Goal: Transaction & Acquisition: Purchase product/service

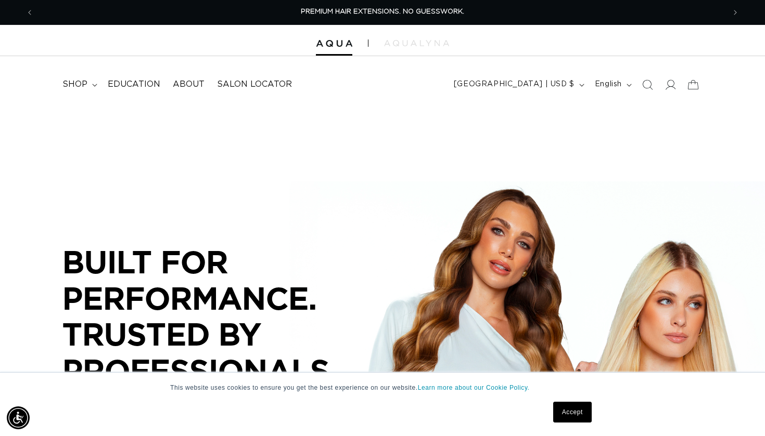
click at [567, 416] on link "Accept" at bounding box center [572, 412] width 38 height 21
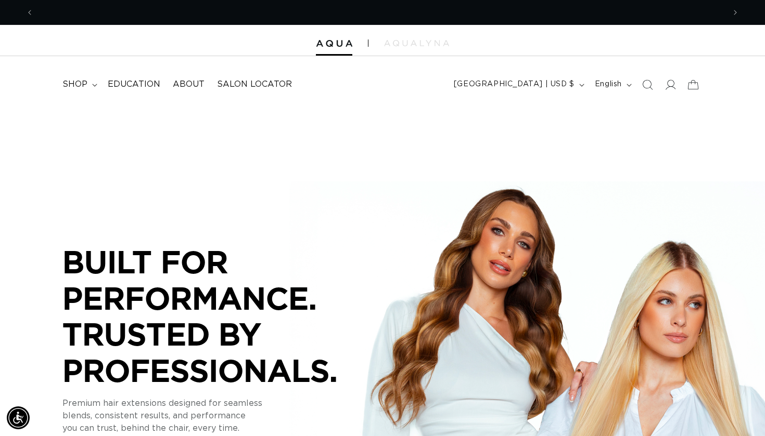
scroll to position [0, 691]
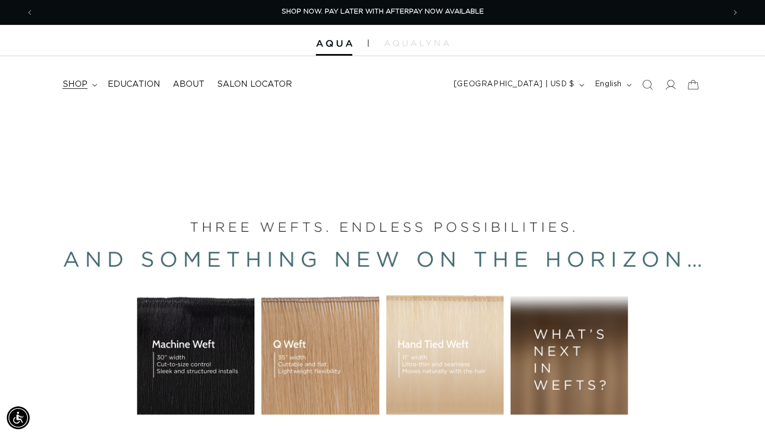
click at [91, 82] on summary "shop" at bounding box center [78, 84] width 45 height 23
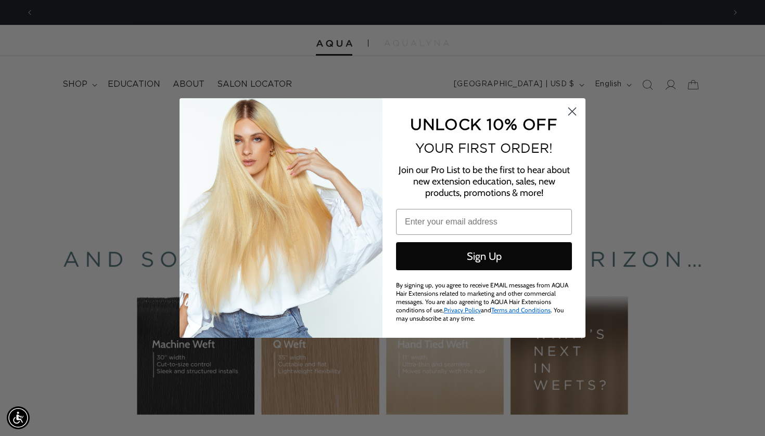
scroll to position [0, 0]
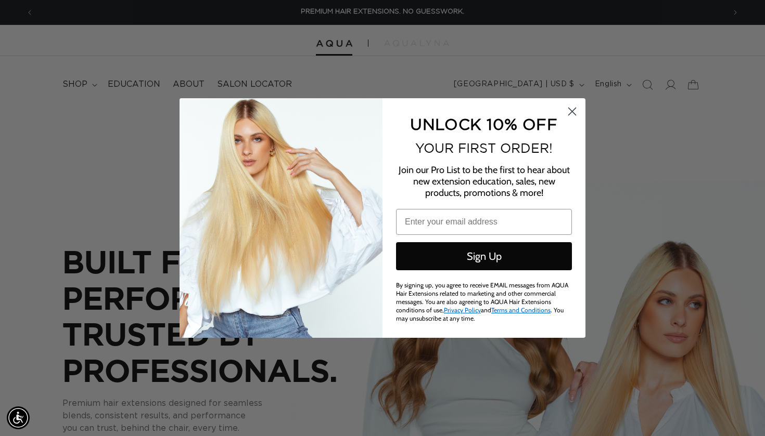
click at [565, 115] on circle "Close dialog" at bounding box center [571, 111] width 17 height 17
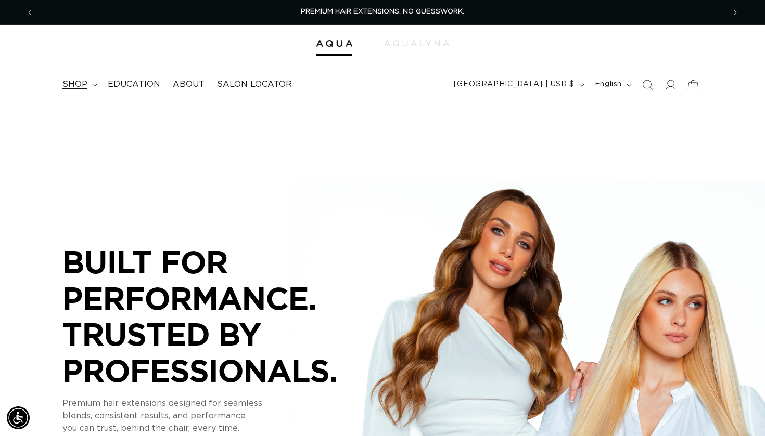
click at [76, 81] on span "shop" at bounding box center [74, 84] width 25 height 11
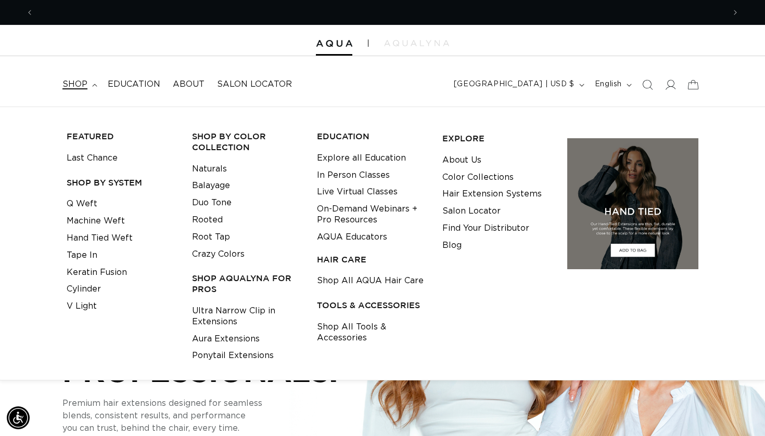
scroll to position [0, 691]
click at [84, 250] on link "Tape In" at bounding box center [82, 255] width 31 height 17
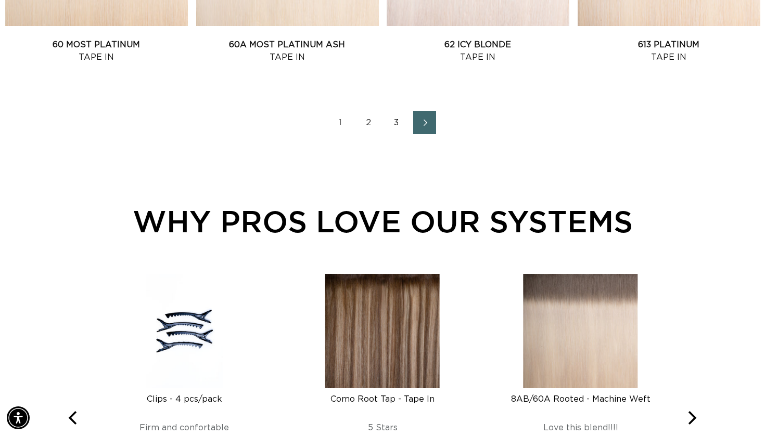
scroll to position [1321, 0]
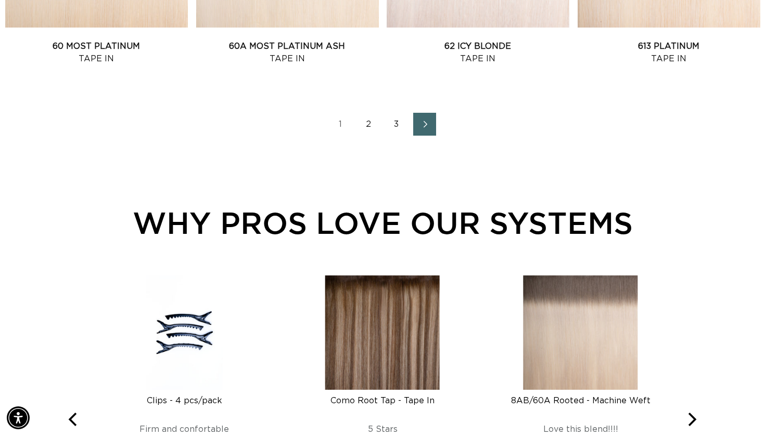
click at [424, 123] on icon "Next page" at bounding box center [425, 124] width 14 height 7
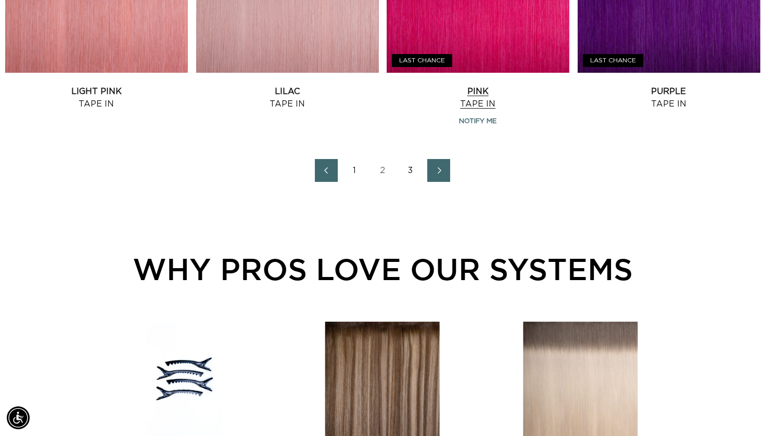
scroll to position [1277, 0]
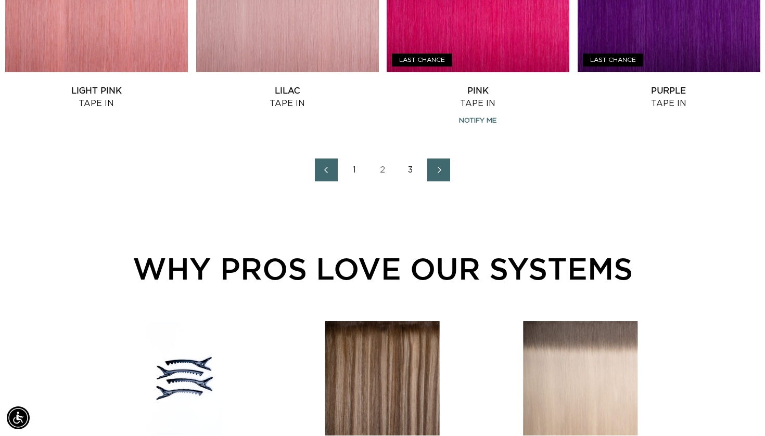
click at [384, 171] on link "2" at bounding box center [382, 170] width 23 height 23
click at [355, 168] on link "1" at bounding box center [354, 170] width 23 height 23
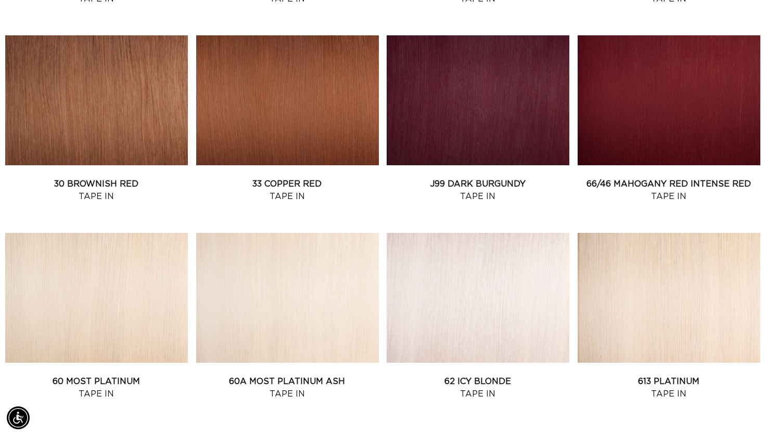
scroll to position [985, 0]
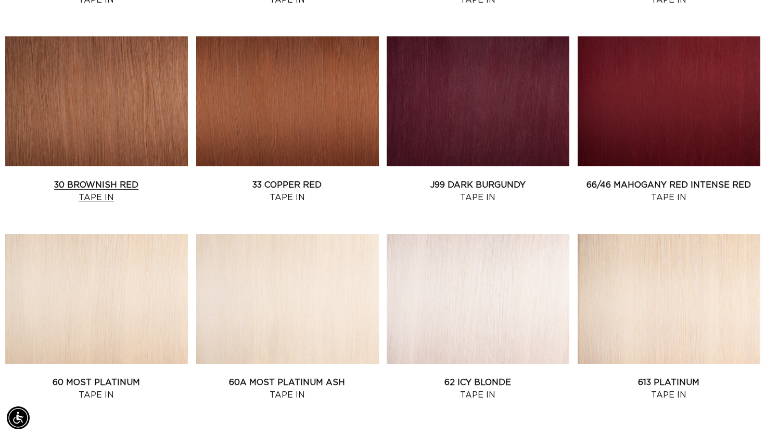
click at [86, 179] on link "30 Brownish Red Tape In" at bounding box center [96, 191] width 183 height 25
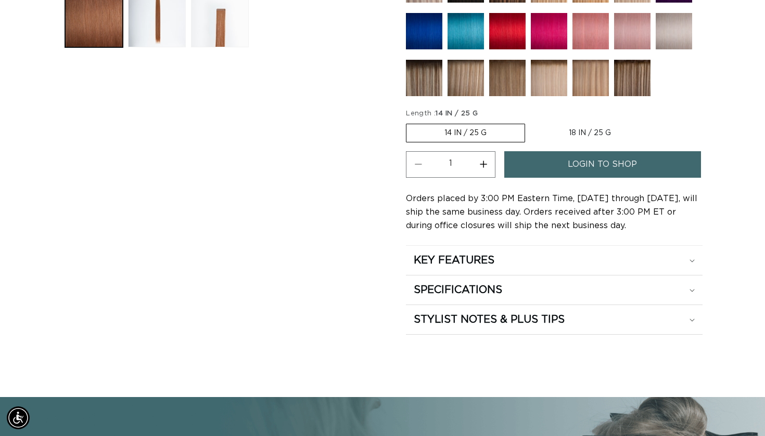
scroll to position [500, 0]
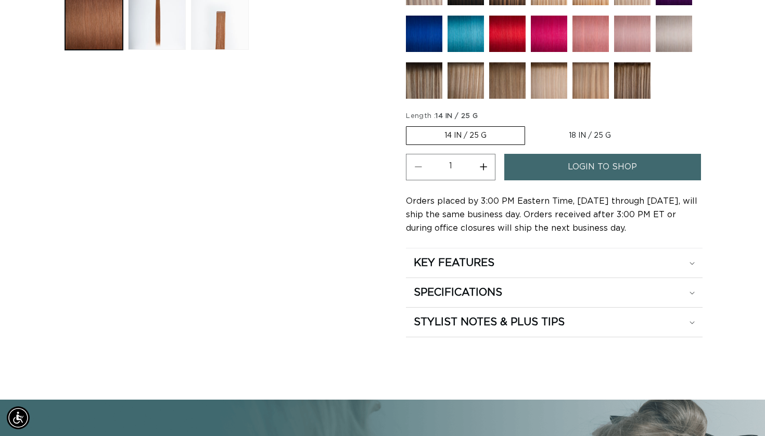
click at [628, 166] on span "login to shop" at bounding box center [602, 167] width 69 height 27
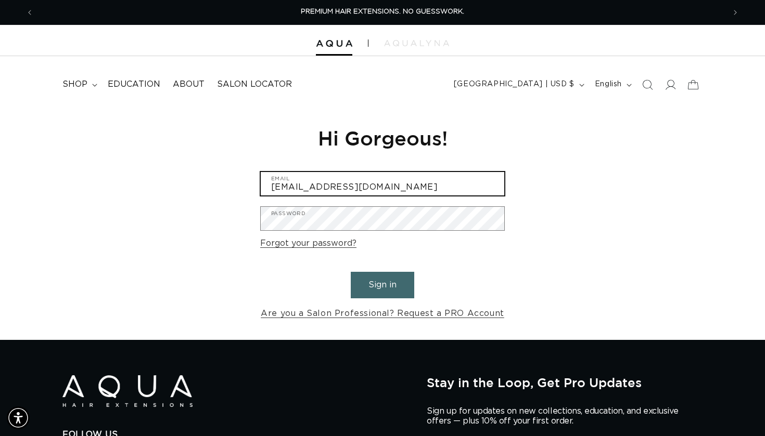
type input "lauren.vitamvas2007@gmail.com"
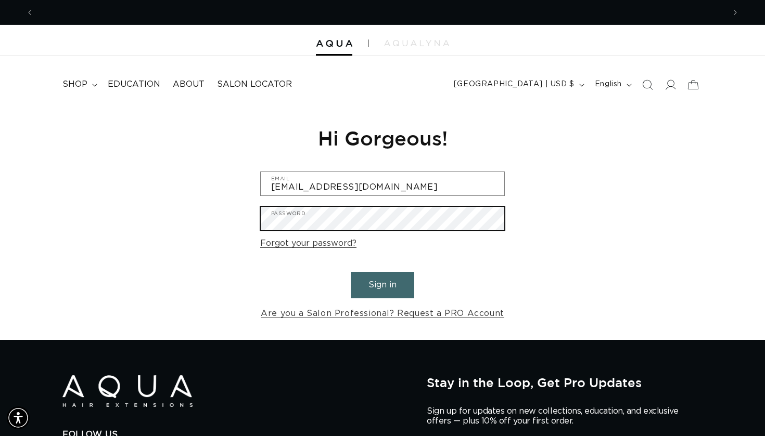
scroll to position [0, 691]
click at [382, 284] on button "Sign in" at bounding box center [382, 285] width 63 height 27
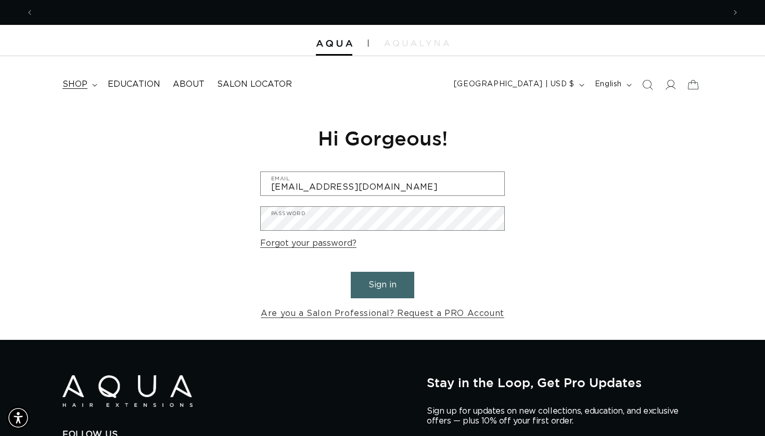
scroll to position [0, 0]
click at [84, 81] on span "shop" at bounding box center [74, 84] width 25 height 11
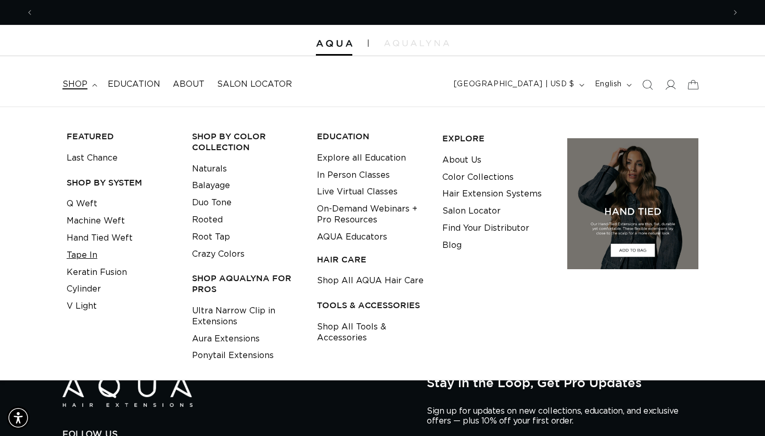
scroll to position [0, 691]
click at [83, 252] on link "Tape In" at bounding box center [82, 255] width 31 height 17
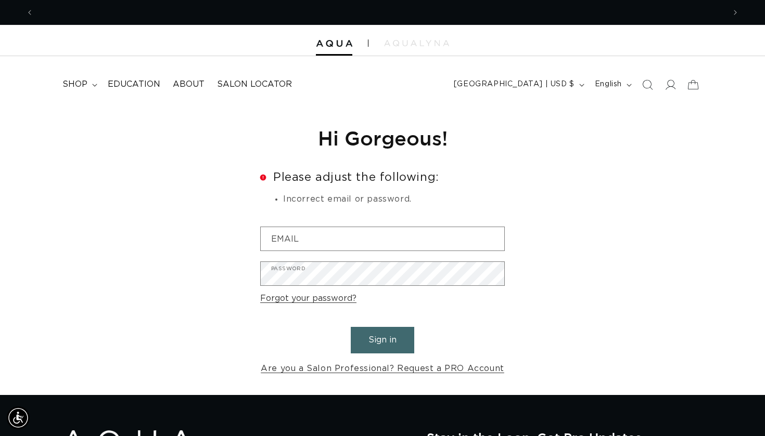
scroll to position [0, 1382]
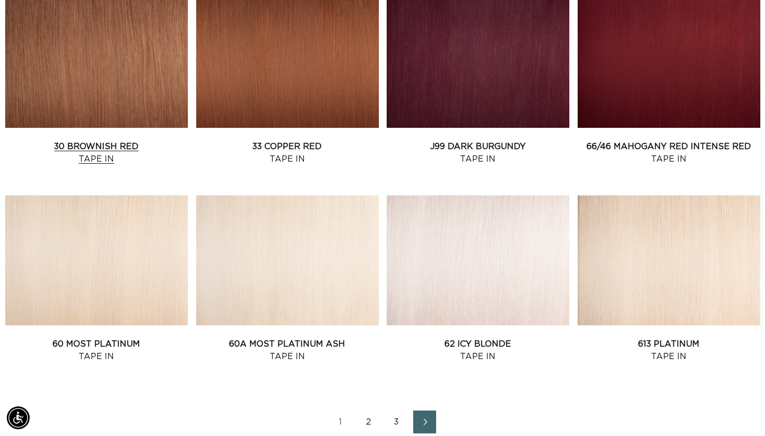
scroll to position [0, 1382]
click at [155, 140] on link "30 Brownish Red Tape In" at bounding box center [96, 152] width 183 height 25
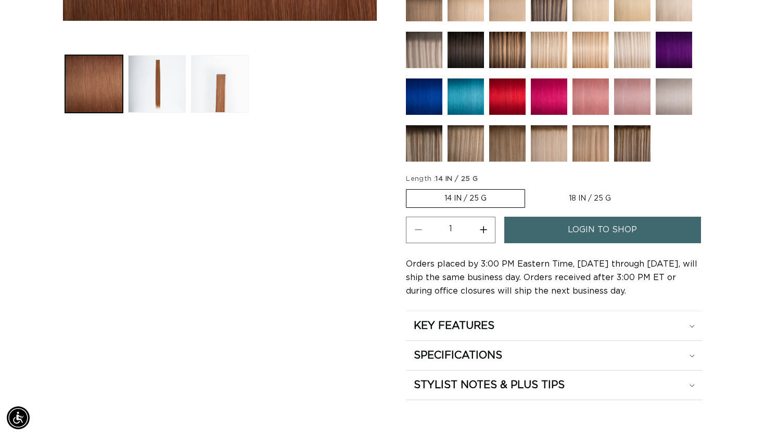
scroll to position [443, 0]
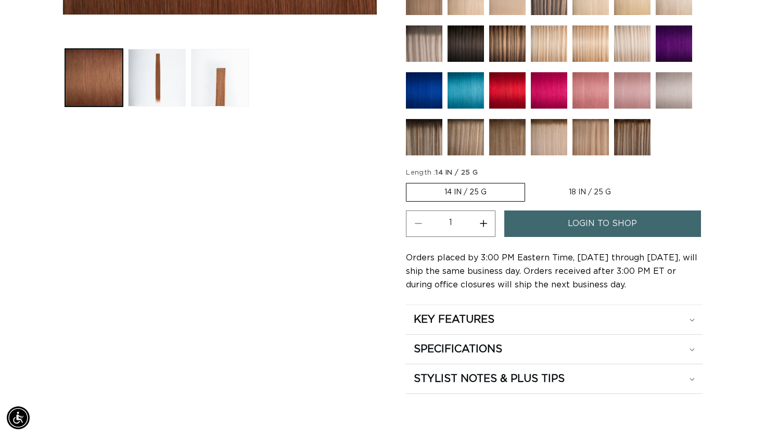
click at [595, 190] on label "18 IN / 25 G Variant sold out or unavailable" at bounding box center [590, 193] width 118 height 18
click at [531, 182] on input "18 IN / 25 G Variant sold out or unavailable" at bounding box center [530, 181] width 1 height 1
radio input "true"
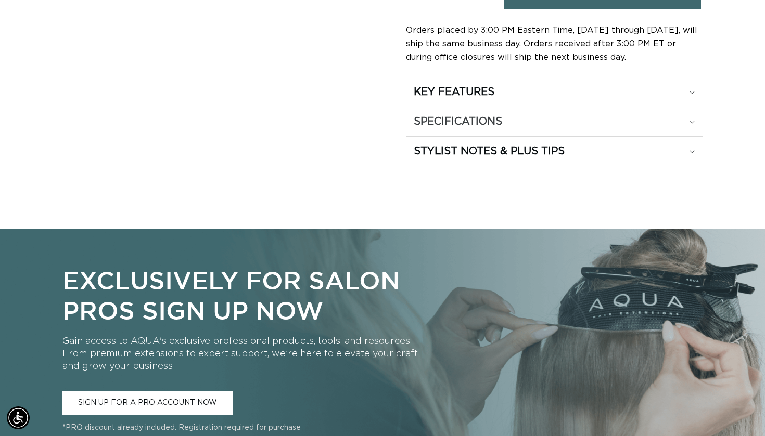
scroll to position [0, 1382]
click at [544, 94] on div "KEY FEATURES" at bounding box center [554, 92] width 281 height 14
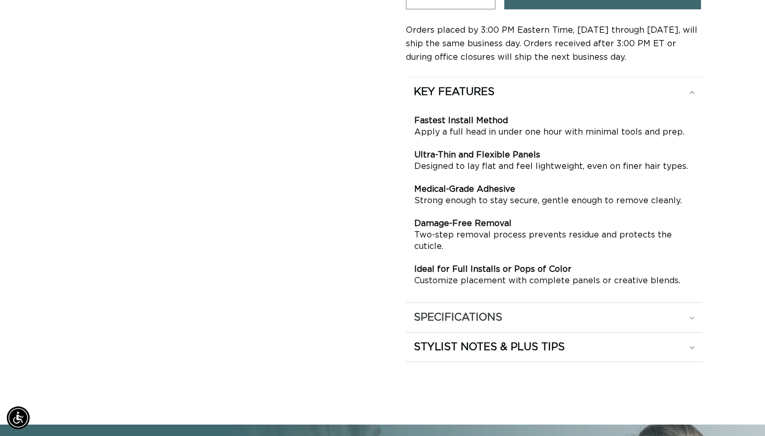
click at [496, 316] on h2 "SPECIFICATIONS" at bounding box center [458, 318] width 88 height 14
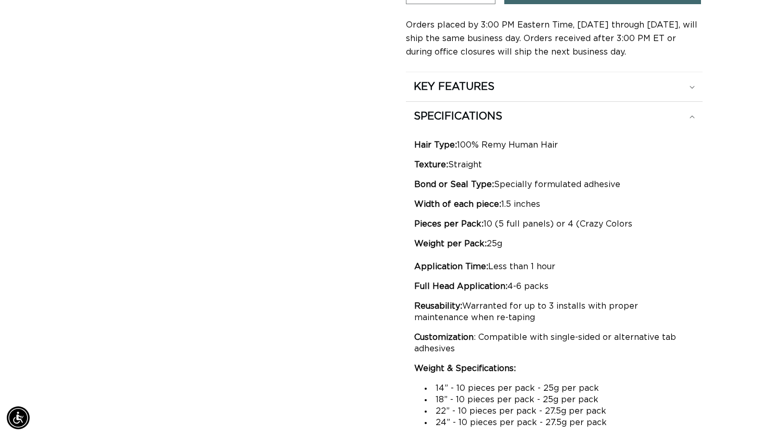
scroll to position [677, 0]
click at [505, 84] on div "KEY FEATURES" at bounding box center [554, 87] width 281 height 14
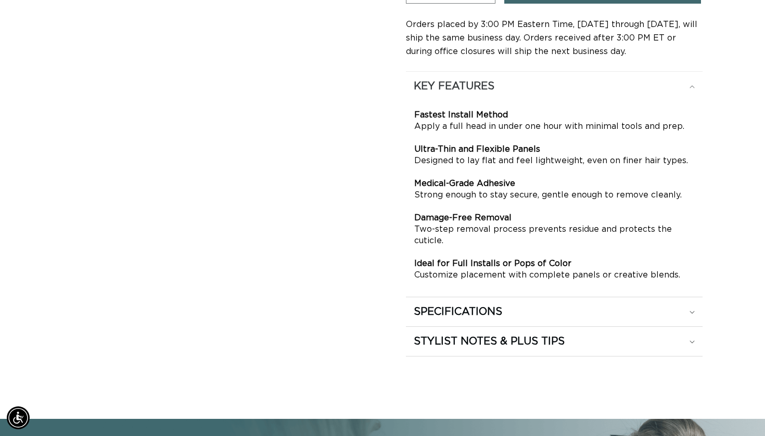
scroll to position [0, 691]
click at [503, 83] on div "KEY FEATURES" at bounding box center [554, 87] width 281 height 14
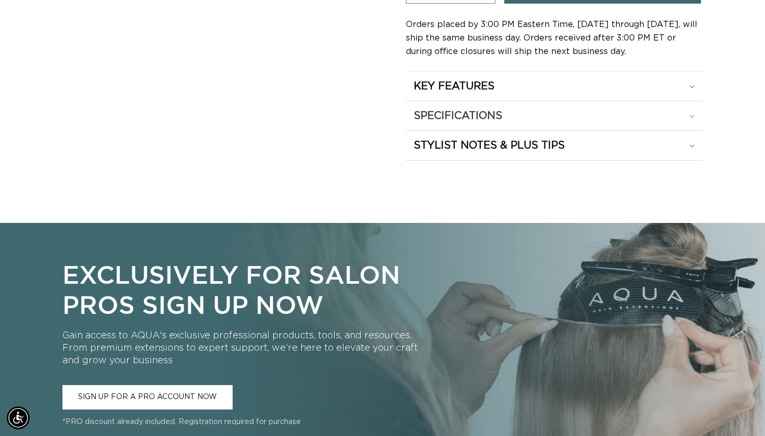
click at [488, 115] on h2 "SPECIFICATIONS" at bounding box center [458, 116] width 88 height 14
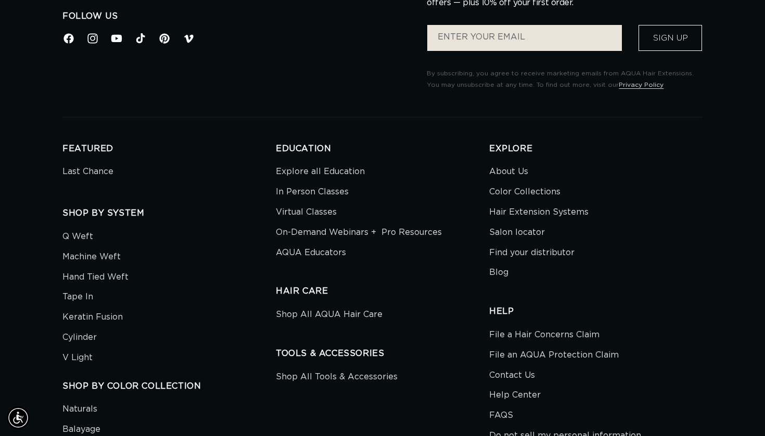
scroll to position [3290, 0]
